Goal: Information Seeking & Learning: Learn about a topic

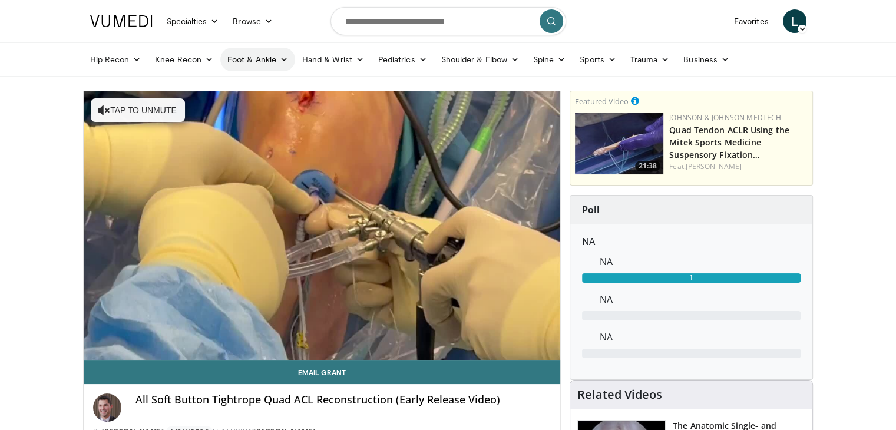
click at [272, 60] on link "Foot & Ankle" at bounding box center [257, 60] width 75 height 24
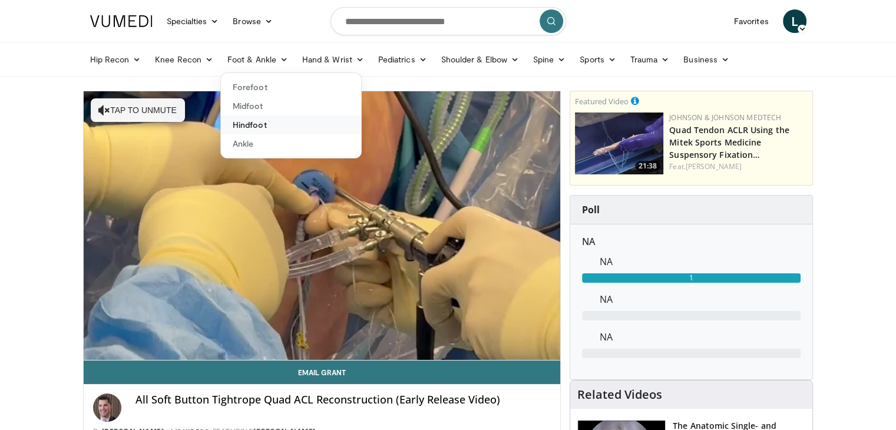
click at [252, 124] on link "Hindfoot" at bounding box center [291, 124] width 140 height 19
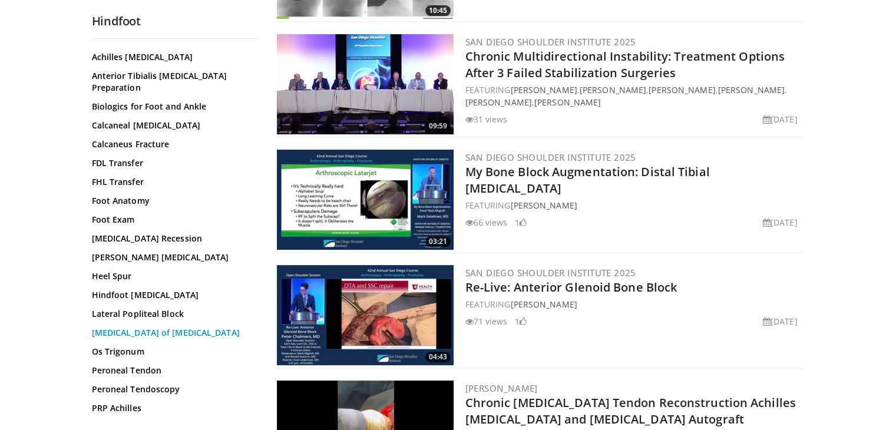
scroll to position [193, 0]
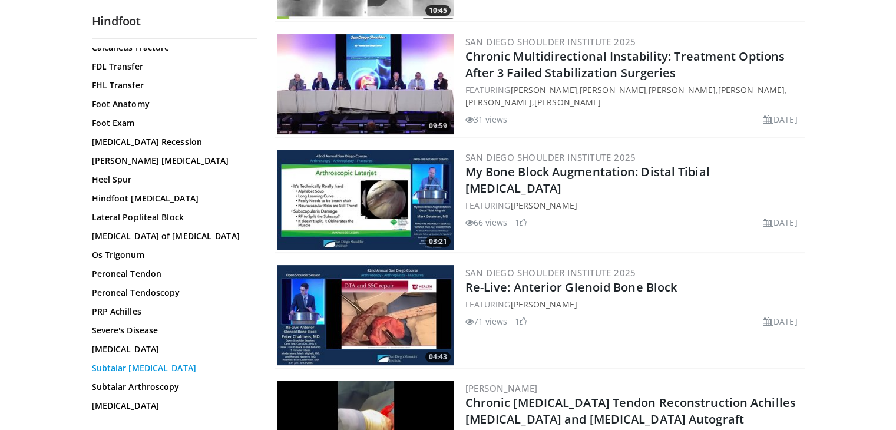
click at [144, 362] on link "Subtalar [MEDICAL_DATA]" at bounding box center [171, 368] width 159 height 12
